Goal: Task Accomplishment & Management: Manage account settings

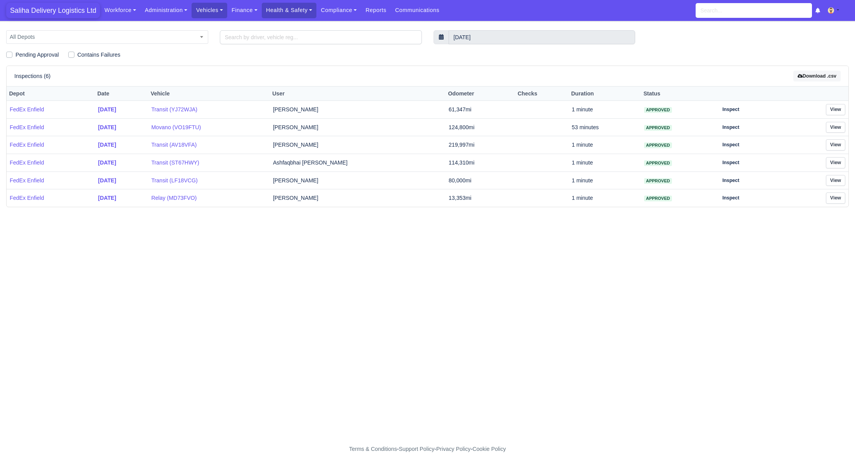
click at [55, 11] on span "Saliha Delivery Logistics Ltd" at bounding box center [53, 11] width 94 height 16
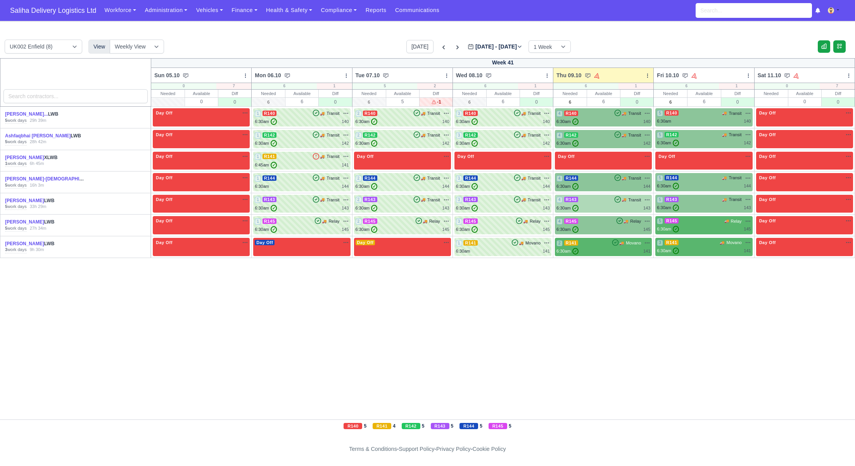
click at [607, 205] on div "6:30am ✓ 143" at bounding box center [603, 208] width 94 height 7
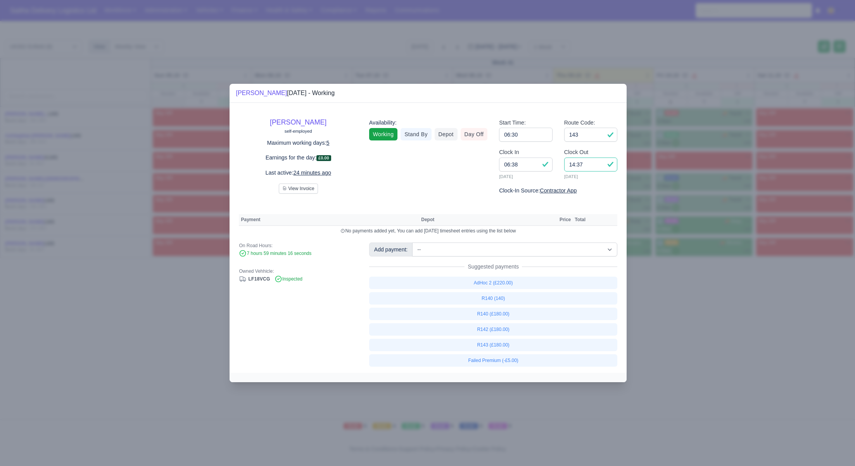
click at [591, 166] on input "14:37" at bounding box center [590, 164] width 53 height 14
click at [496, 344] on link "R143 (£180.00)" at bounding box center [493, 344] width 248 height 12
select select "1"
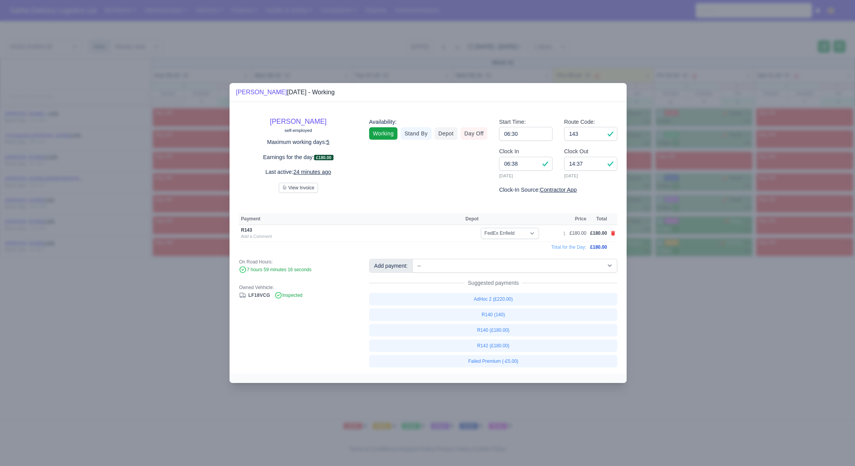
click at [693, 324] on div at bounding box center [427, 233] width 855 height 466
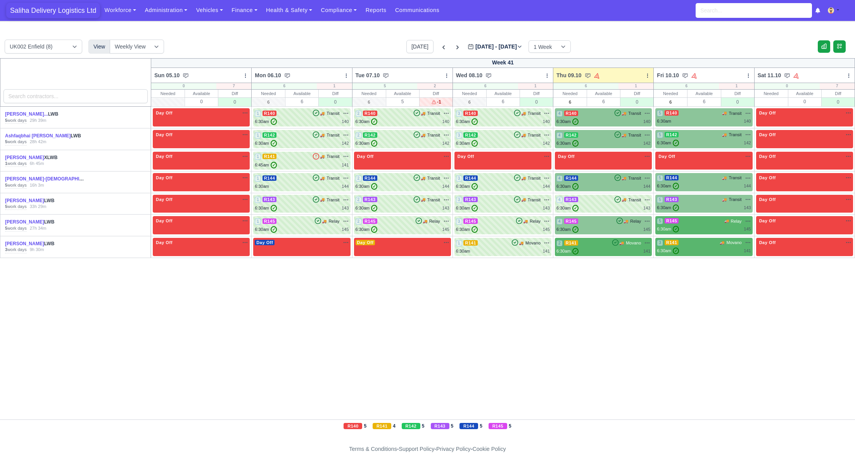
click at [70, 11] on span "Saliha Delivery Logistics Ltd" at bounding box center [53, 11] width 94 height 16
click at [33, 10] on span "Saliha Delivery Logistics Ltd" at bounding box center [53, 11] width 94 height 16
